Goal: Task Accomplishment & Management: Manage account settings

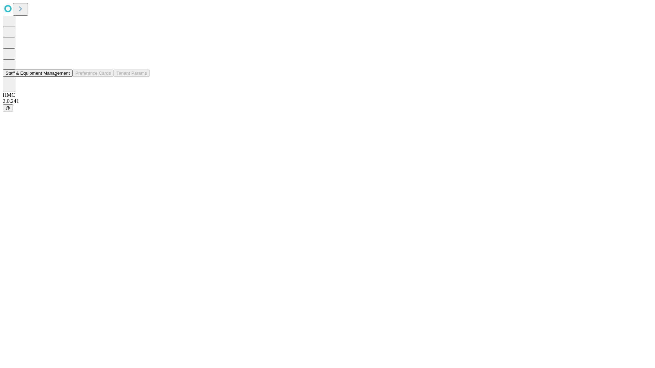
click at [64, 77] on button "Staff & Equipment Management" at bounding box center [38, 73] width 70 height 7
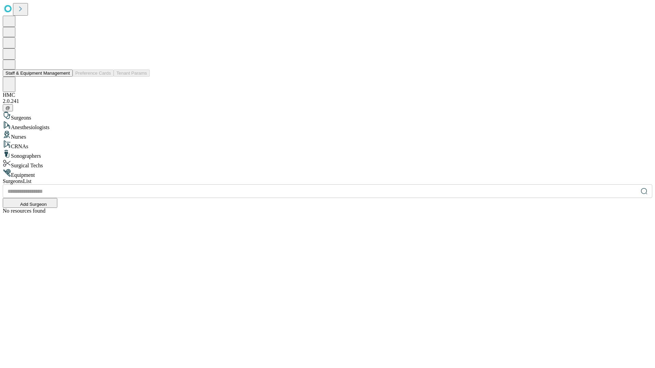
click at [65, 77] on button "Staff & Equipment Management" at bounding box center [38, 73] width 70 height 7
